Goal: Information Seeking & Learning: Learn about a topic

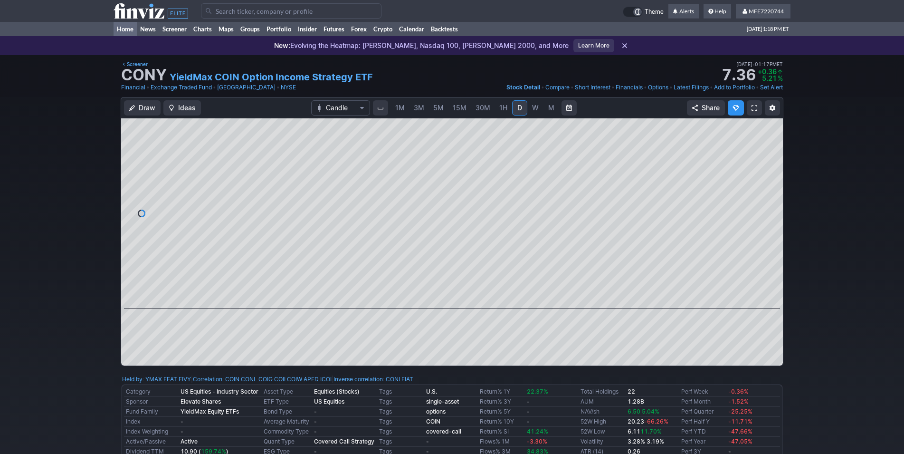
click at [124, 30] on link "Home" at bounding box center [125, 29] width 23 height 14
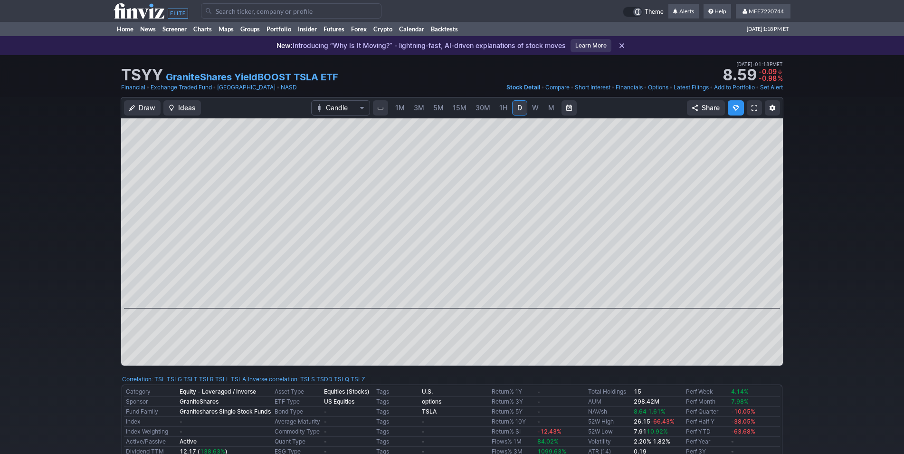
click at [230, 11] on input "Search" at bounding box center [291, 10] width 180 height 15
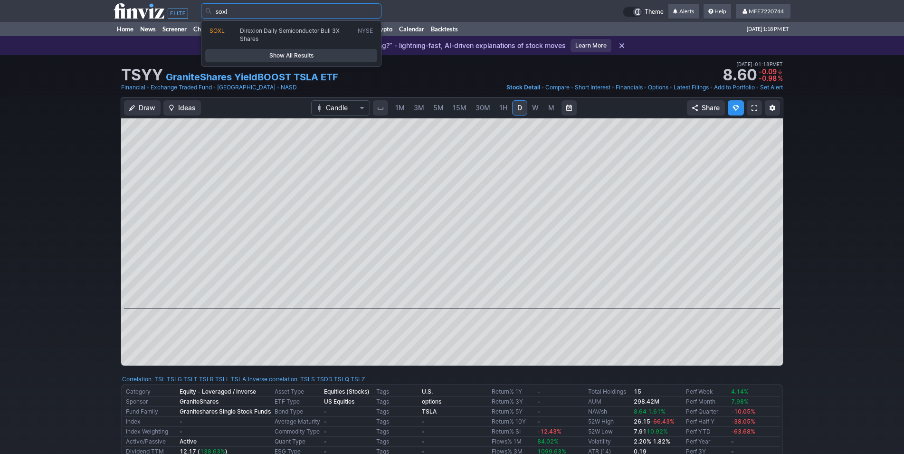
type input "soxl"
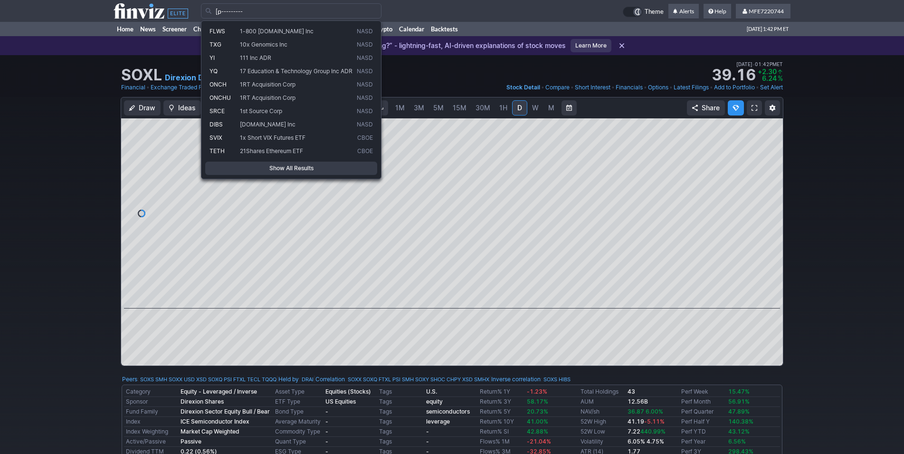
click at [864, 226] on div "Draw Ideas Candle 1M 3M 5M 15M 30M 1H D W M Share" at bounding box center [452, 235] width 904 height 276
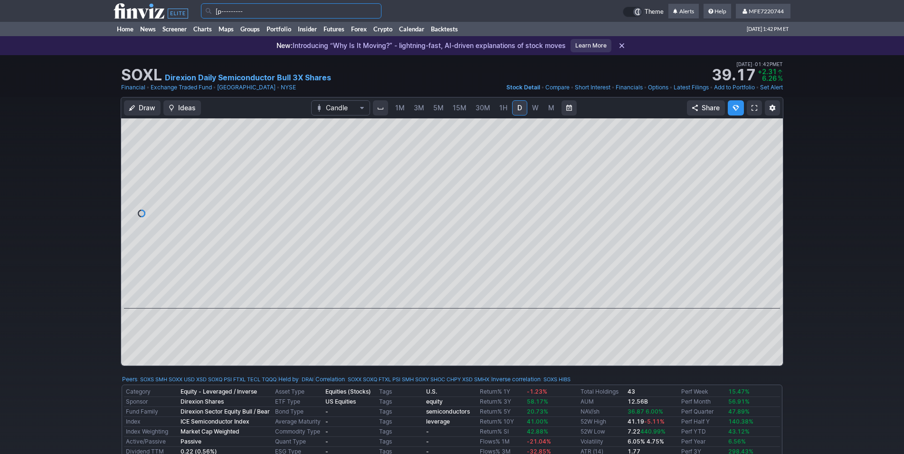
click at [291, 12] on input "[p---------" at bounding box center [291, 10] width 180 height 15
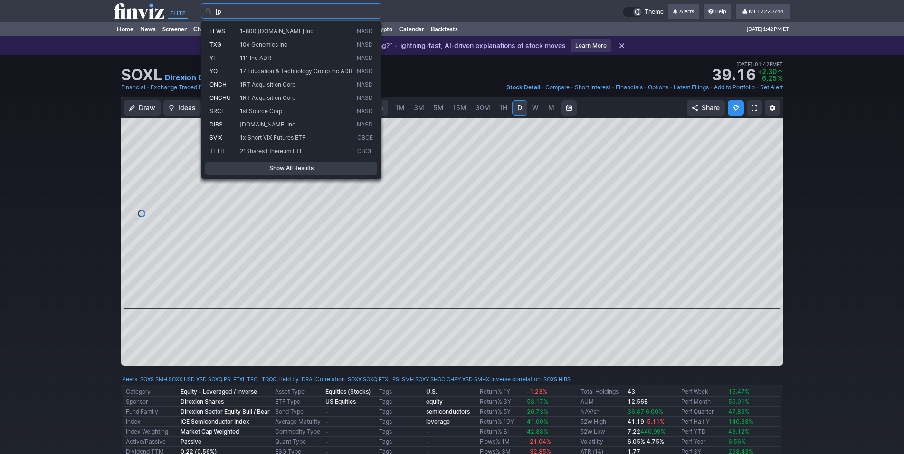
type input "["
